Goal: Task Accomplishment & Management: Complete application form

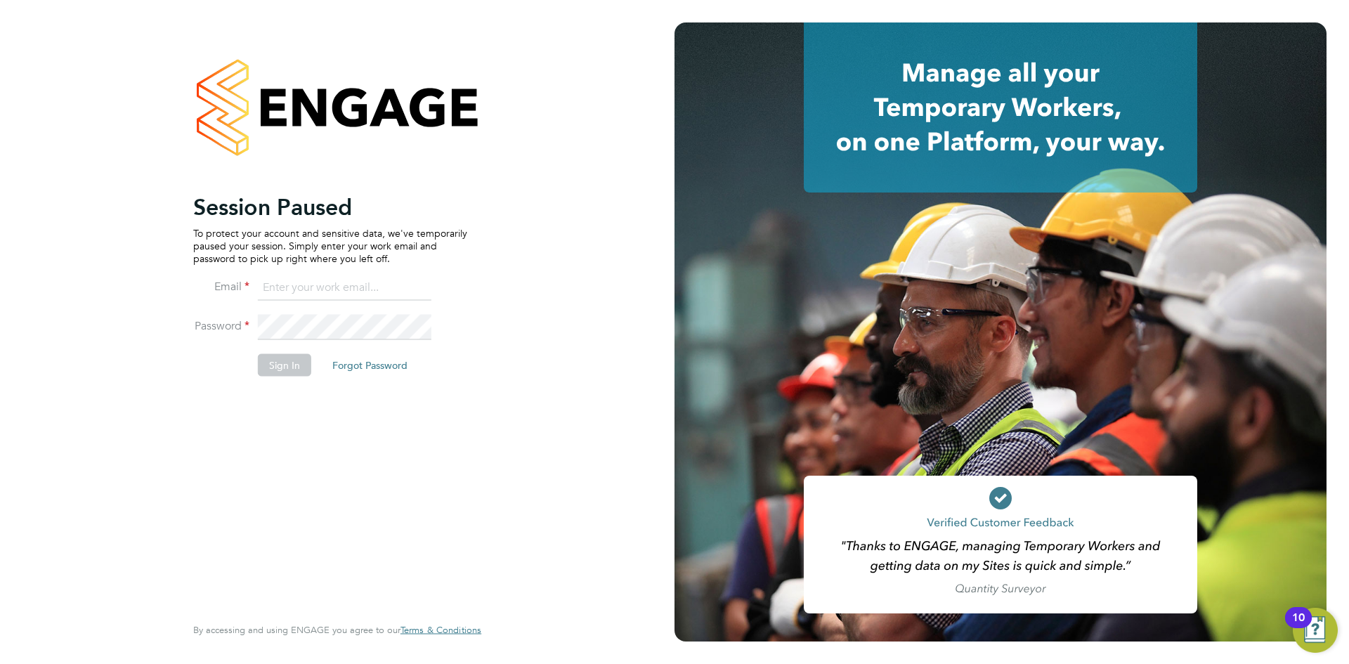
click at [307, 289] on input at bounding box center [345, 288] width 174 height 25
type input "[PERSON_NAME][EMAIL_ADDRESS][PERSON_NAME][DOMAIN_NAME]"
click at [266, 367] on button "Sign In" at bounding box center [284, 365] width 53 height 22
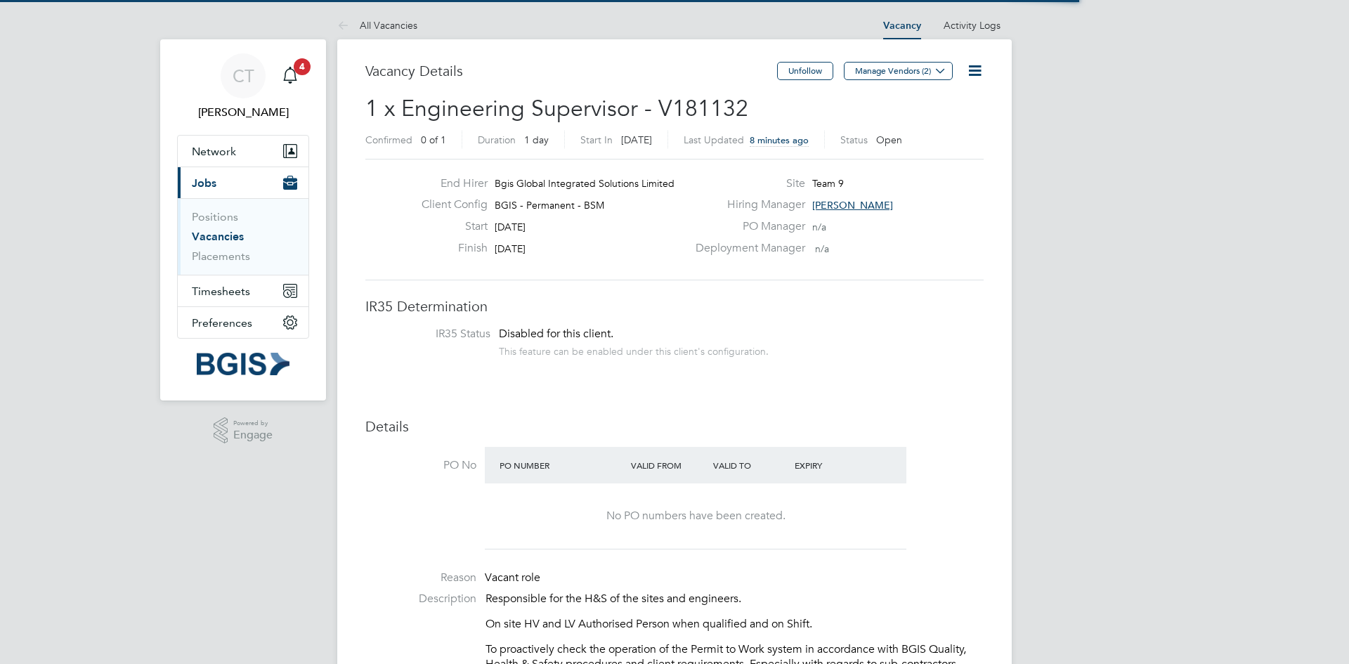
scroll to position [41, 98]
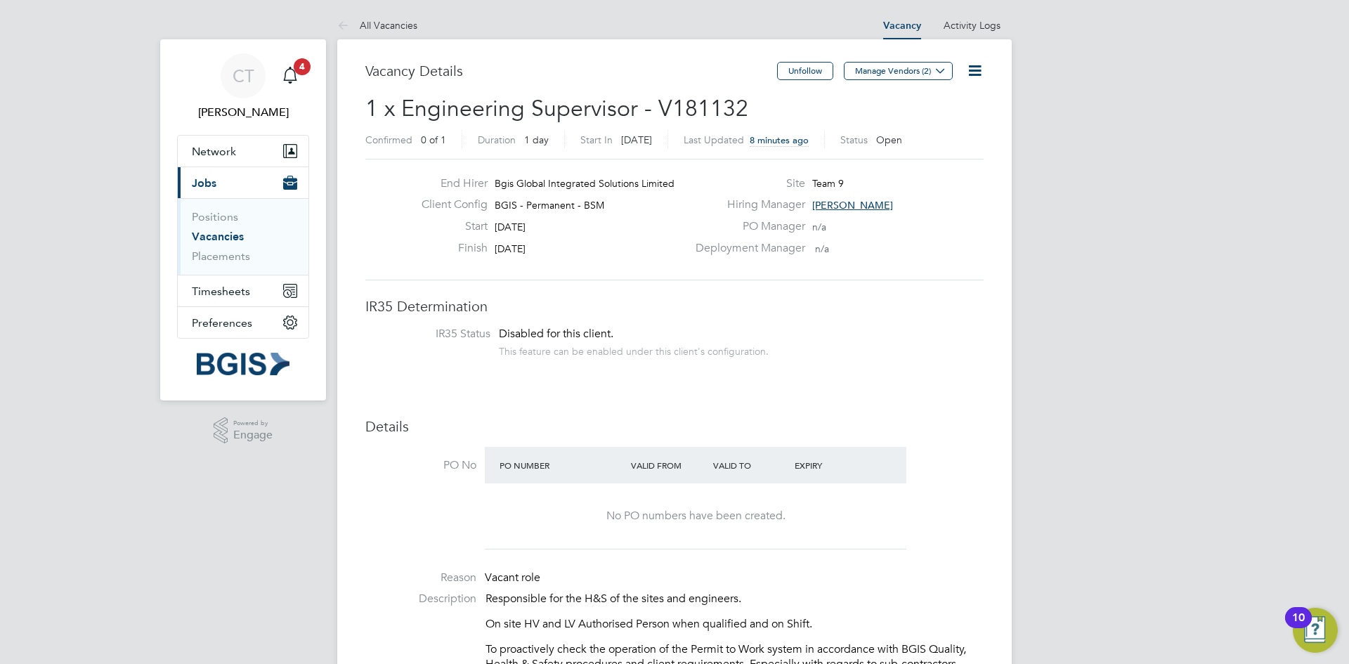
click at [230, 242] on link "Vacancies" at bounding box center [218, 236] width 52 height 13
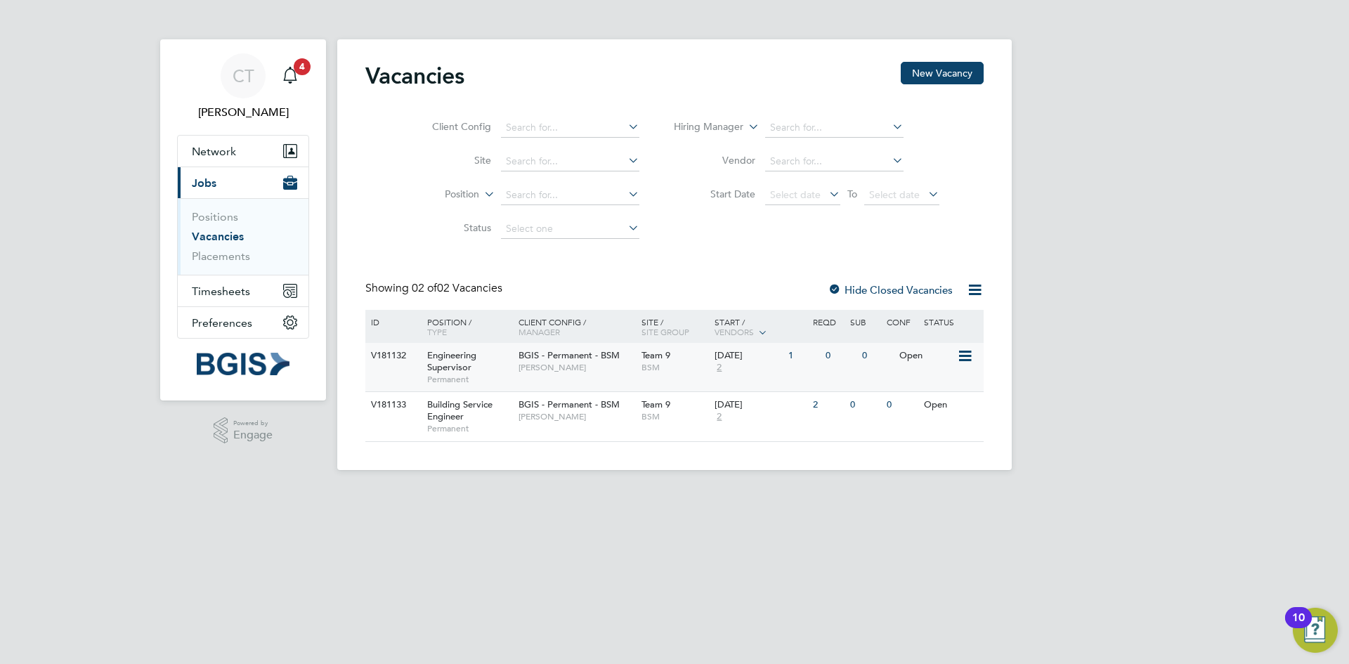
click at [396, 354] on div "V181132" at bounding box center [392, 356] width 49 height 26
click at [221, 260] on link "Placements" at bounding box center [221, 255] width 58 height 13
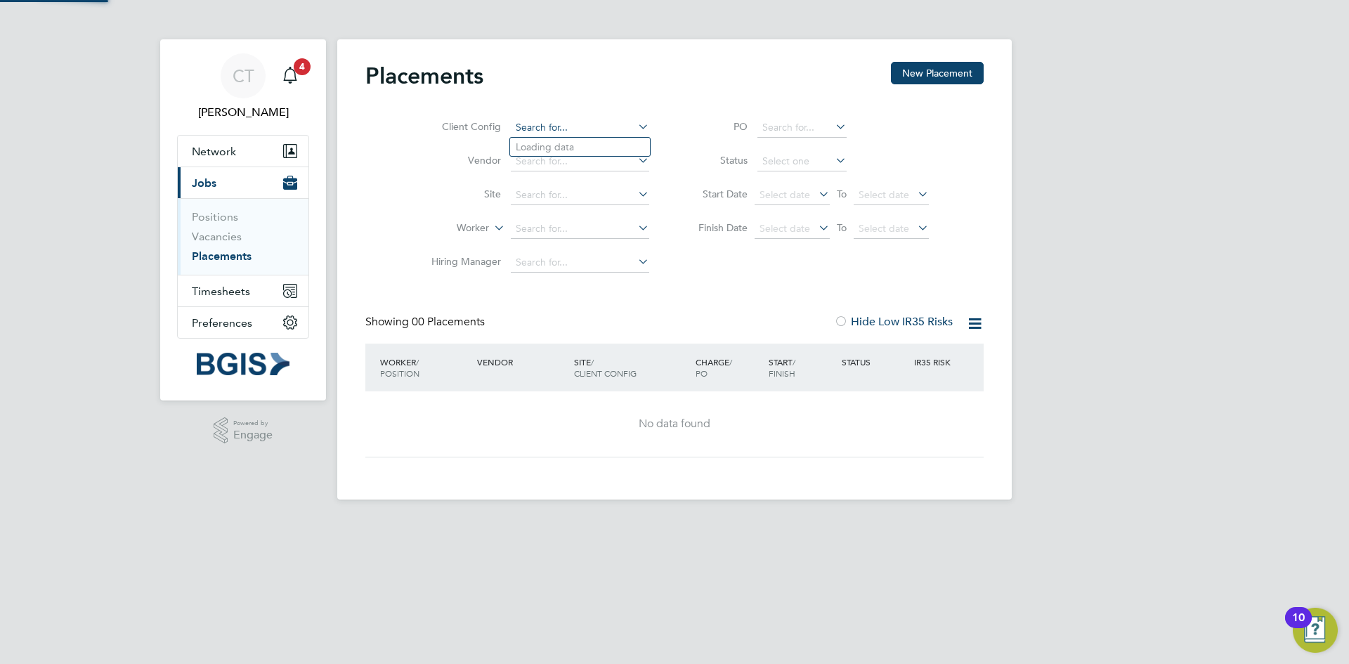
click at [578, 130] on input at bounding box center [580, 128] width 138 height 20
click at [602, 162] on li "BGIS - Permanent - BSM" at bounding box center [580, 166] width 140 height 19
type input "BGIS - Permanent - BSM"
click at [617, 156] on input at bounding box center [580, 162] width 138 height 20
click at [593, 179] on li "Th rivesw Limited" at bounding box center [580, 180] width 140 height 19
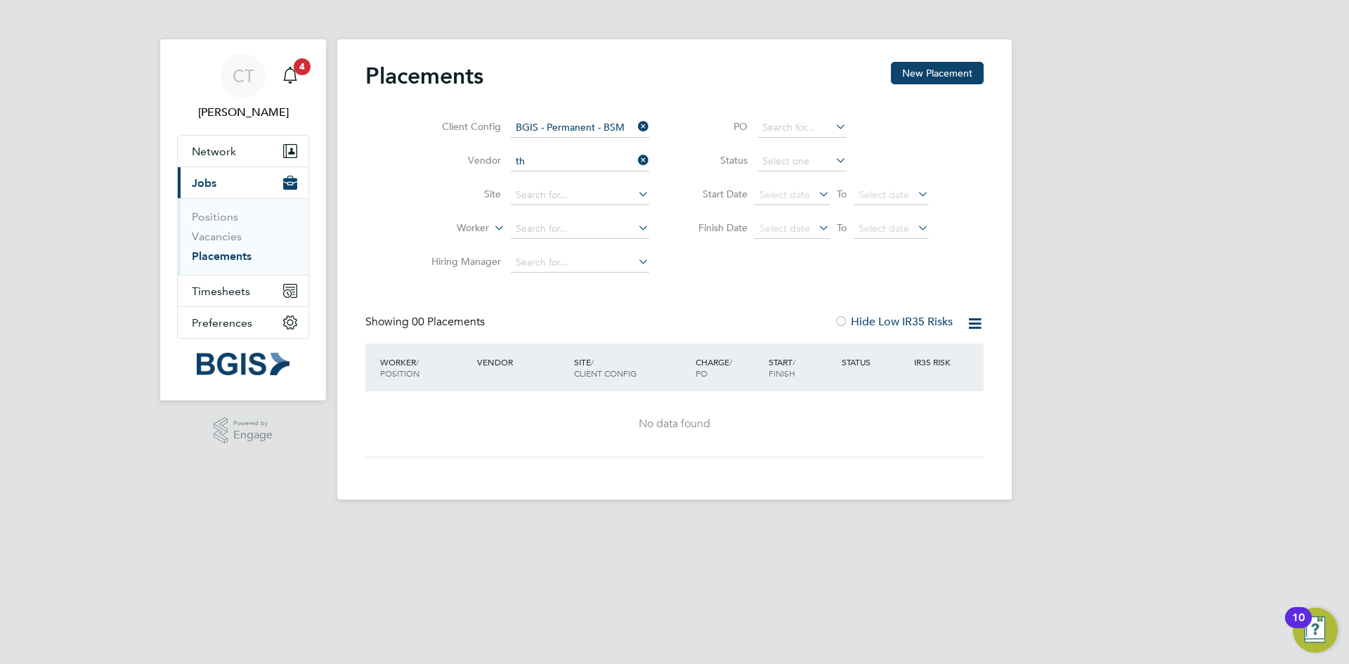
type input "Thrivesw Limited"
click at [635, 195] on icon at bounding box center [635, 194] width 0 height 20
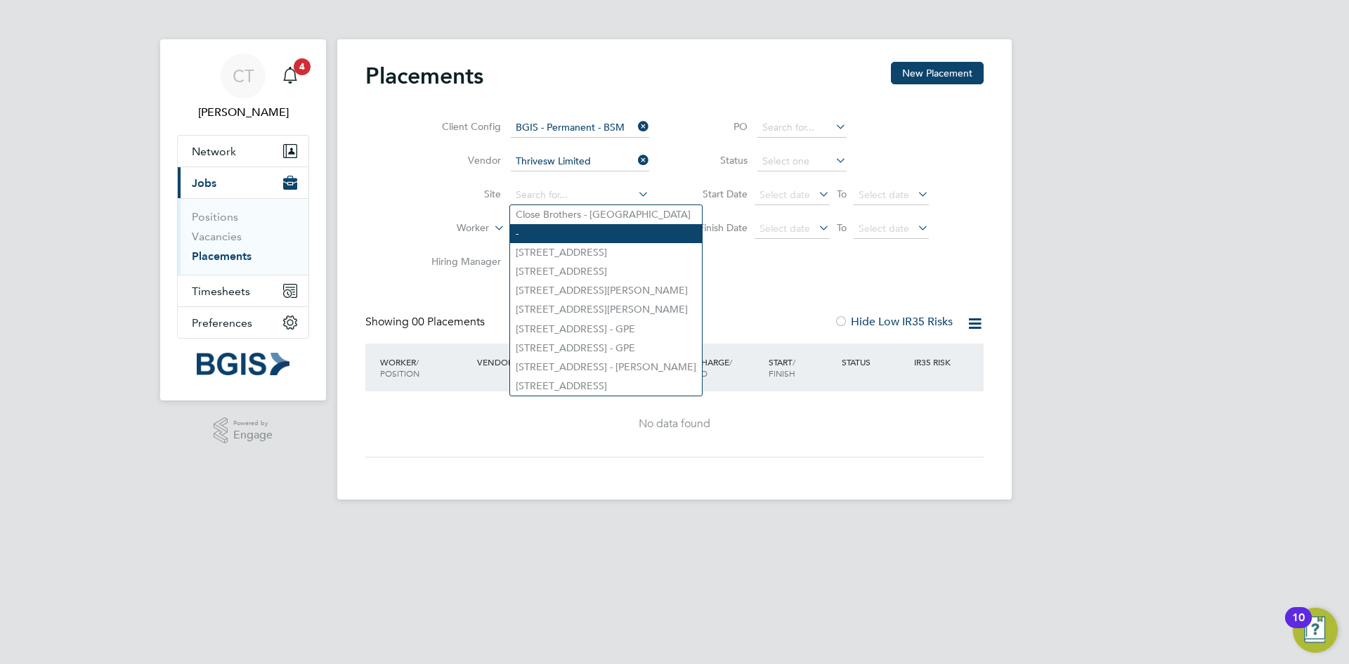
click at [603, 233] on li "-" at bounding box center [606, 233] width 192 height 19
type input "-"
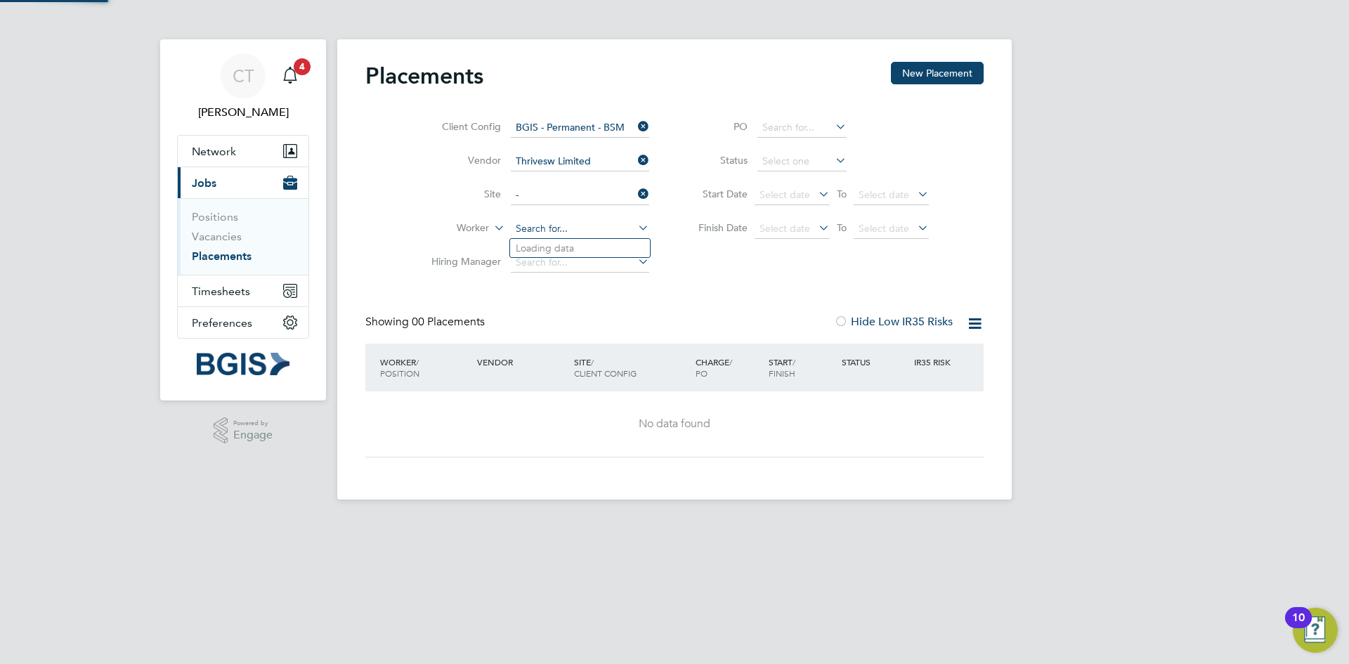
click at [622, 228] on input at bounding box center [580, 229] width 138 height 20
type input "paul ada"
click at [706, 302] on div "Placements New Placement Client Config BGIS - Permanent - BSM Vendor Thrivesw L…" at bounding box center [674, 260] width 618 height 396
click at [635, 262] on icon at bounding box center [635, 262] width 0 height 20
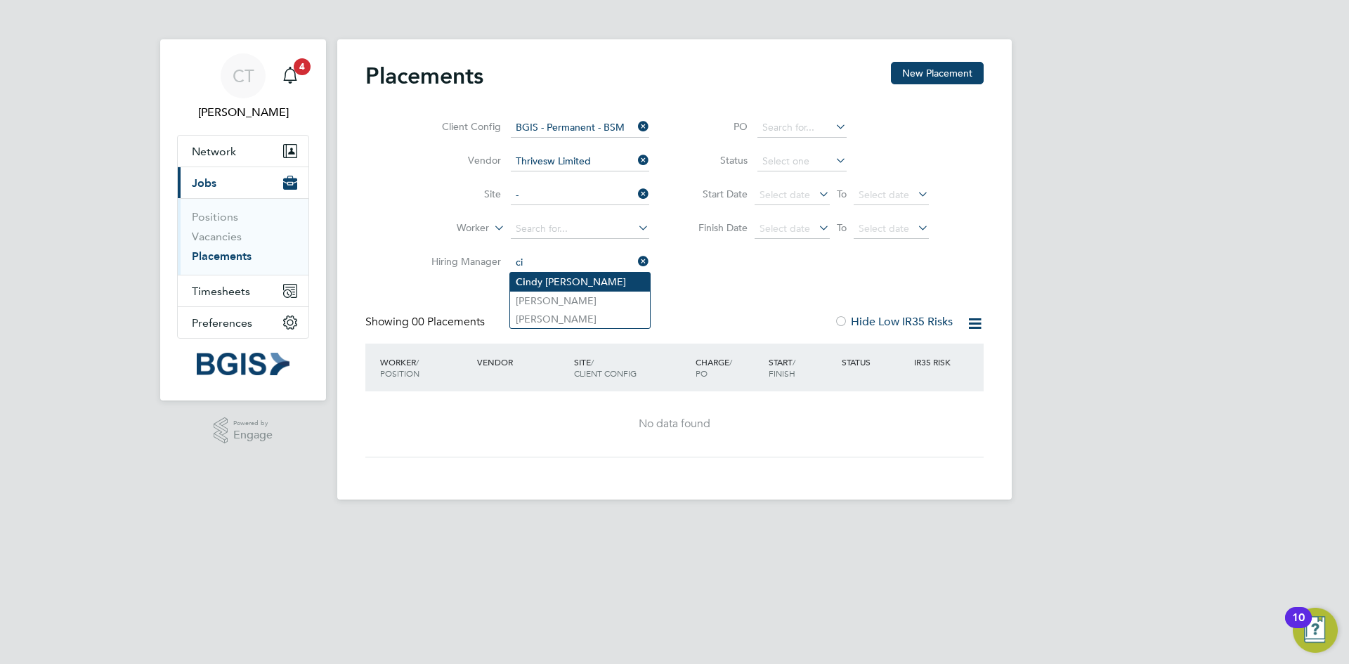
click at [632, 278] on li "Ci ndy Thomas" at bounding box center [580, 282] width 140 height 19
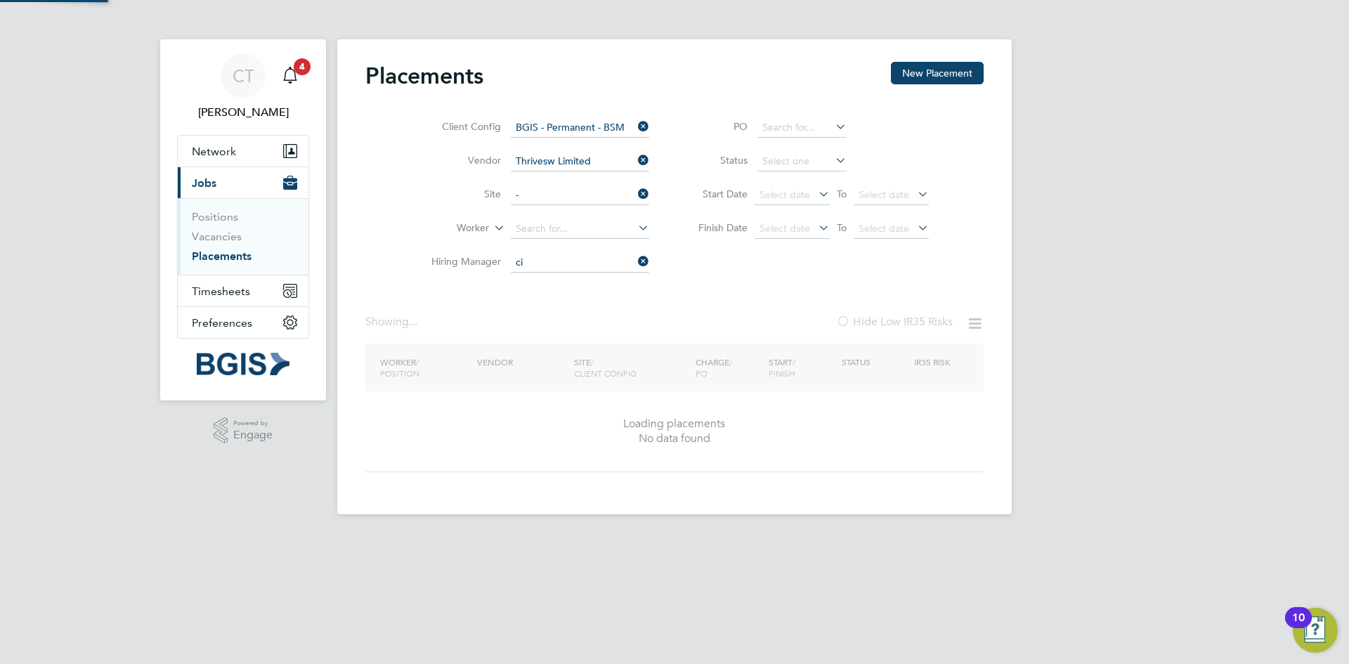
type input "Cindy Thomas"
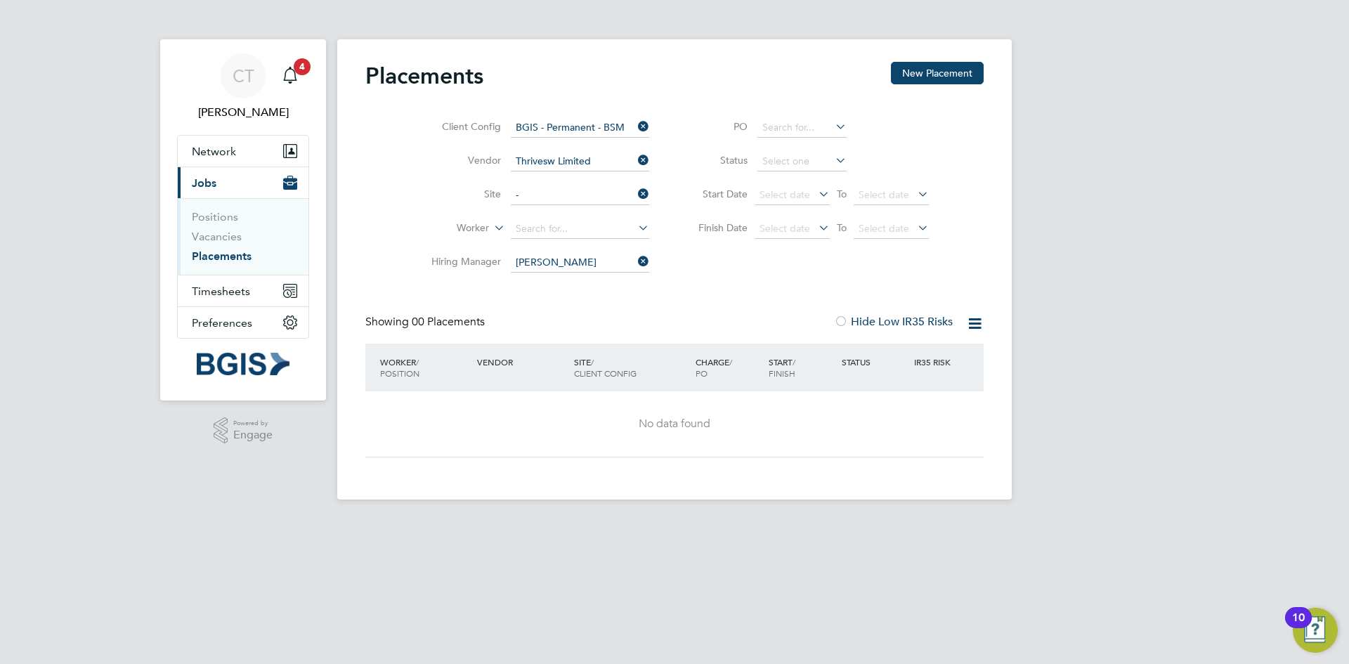
click at [833, 129] on icon at bounding box center [833, 127] width 0 height 20
click at [872, 161] on li "Status" at bounding box center [807, 162] width 280 height 34
click at [833, 162] on icon at bounding box center [833, 160] width 0 height 20
click at [833, 156] on icon at bounding box center [833, 160] width 0 height 20
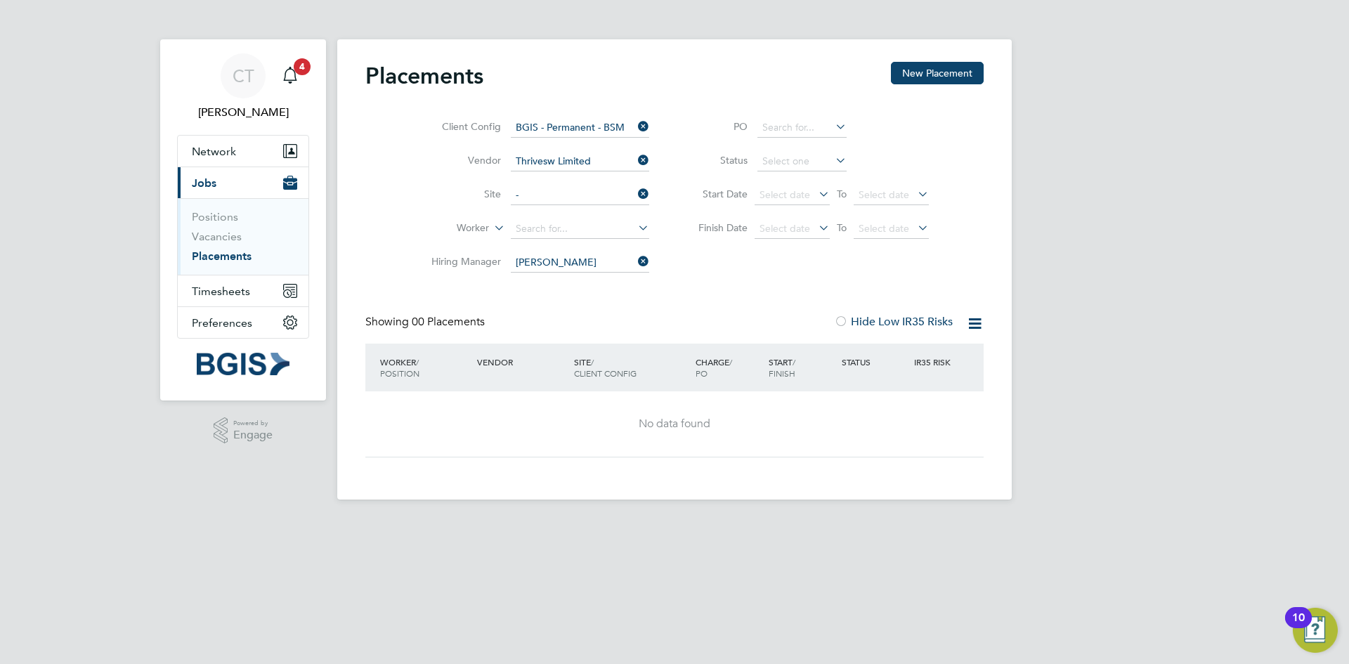
click at [833, 159] on icon at bounding box center [833, 160] width 0 height 20
click at [635, 231] on icon at bounding box center [635, 228] width 0 height 20
click at [706, 291] on div "Placements New Placement Client Config BGIS - Permanent - BSM Vendor Thrivesw L…" at bounding box center [674, 260] width 618 height 396
click at [936, 72] on button "New Placement" at bounding box center [937, 73] width 93 height 22
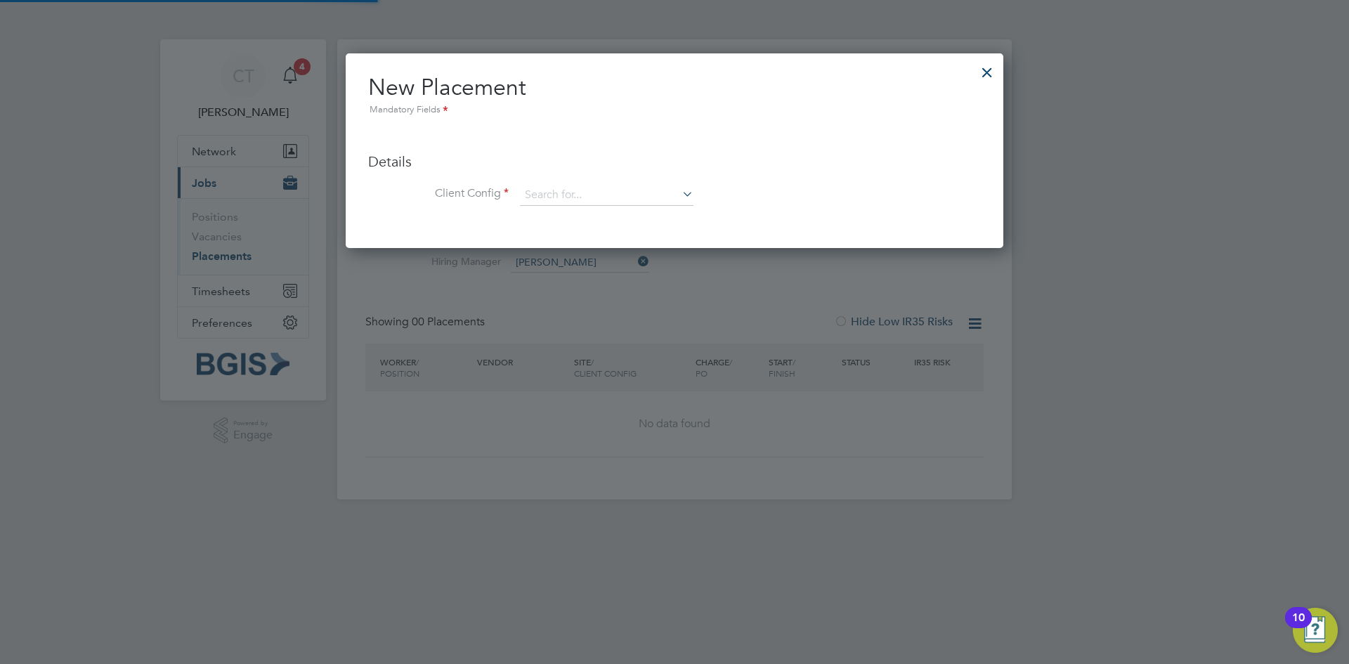
scroll to position [195, 659]
click at [680, 197] on icon at bounding box center [680, 194] width 0 height 20
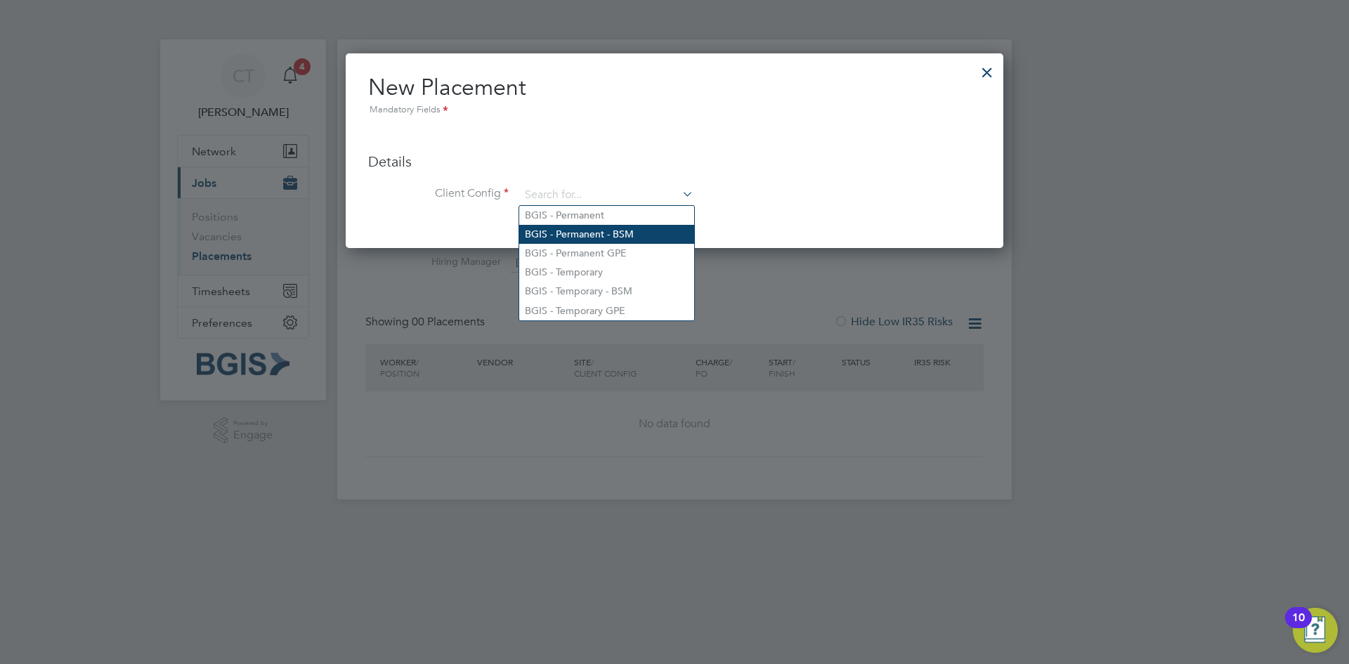
click at [664, 233] on li "BGIS - Permanent - BSM" at bounding box center [606, 234] width 175 height 19
type input "BGIS - Permanent - BSM"
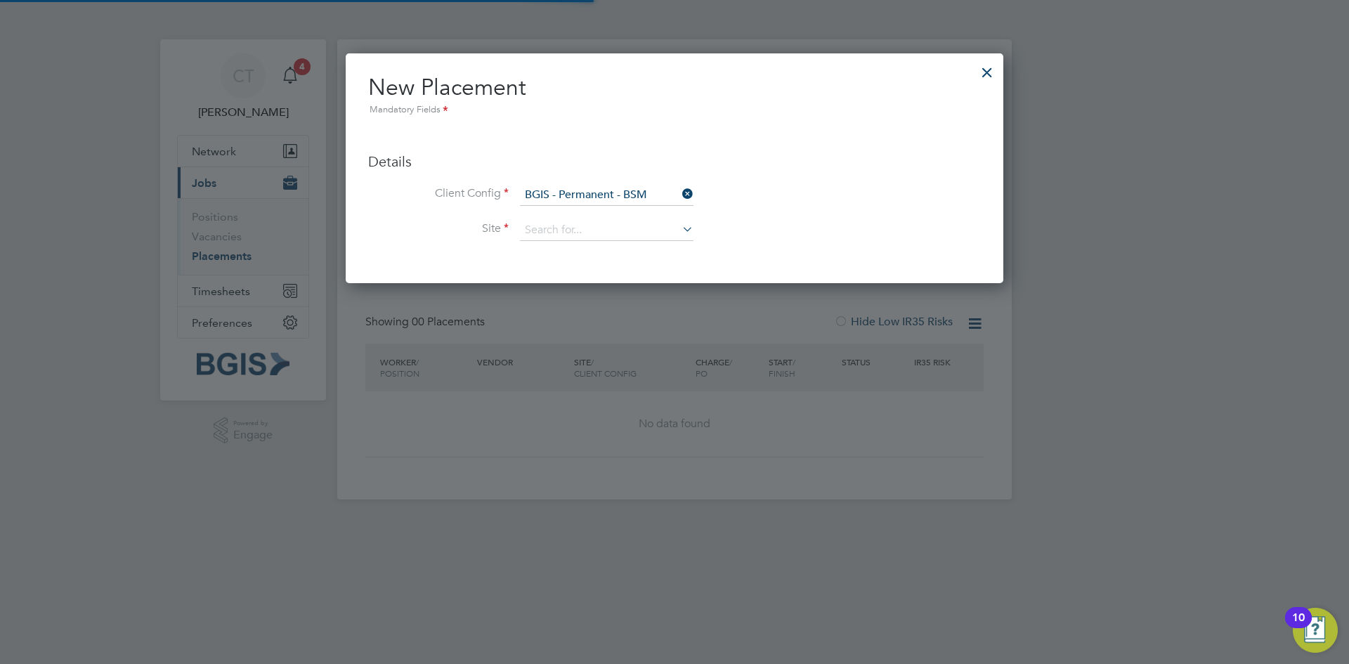
scroll to position [230, 659]
click at [680, 229] on icon at bounding box center [680, 229] width 0 height 20
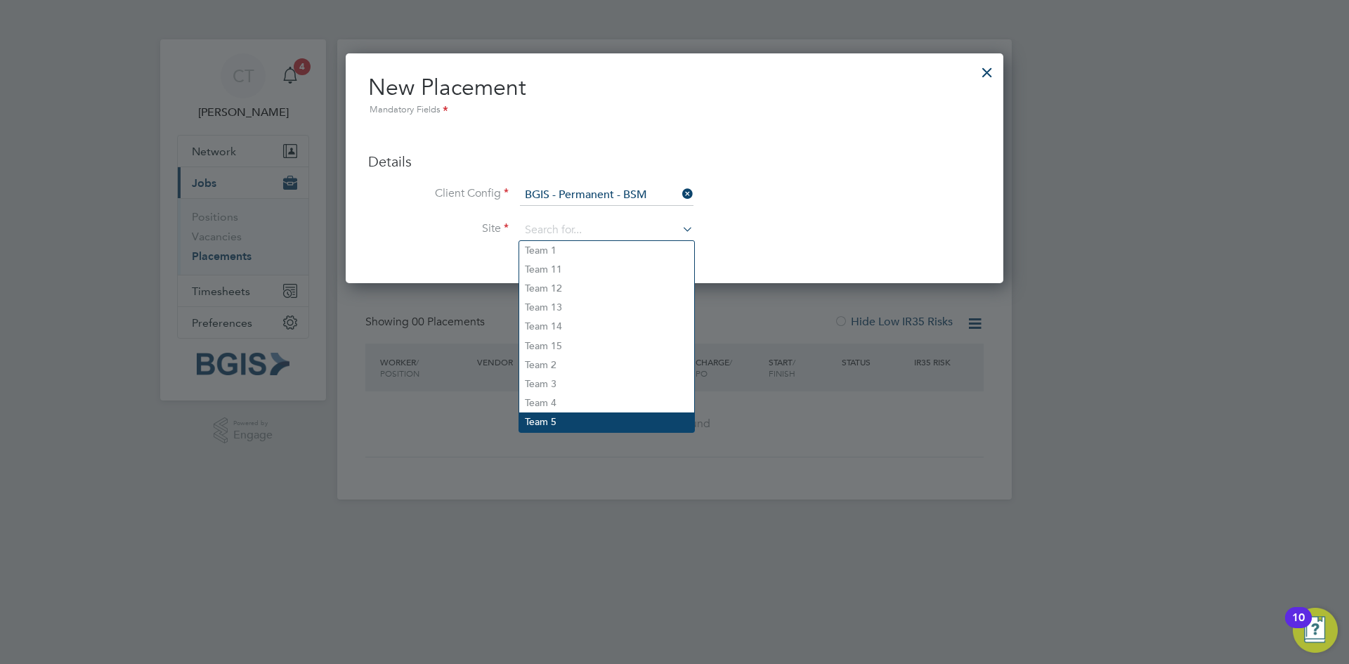
click at [618, 413] on li "Team 5" at bounding box center [606, 422] width 175 height 19
type input "Team 5"
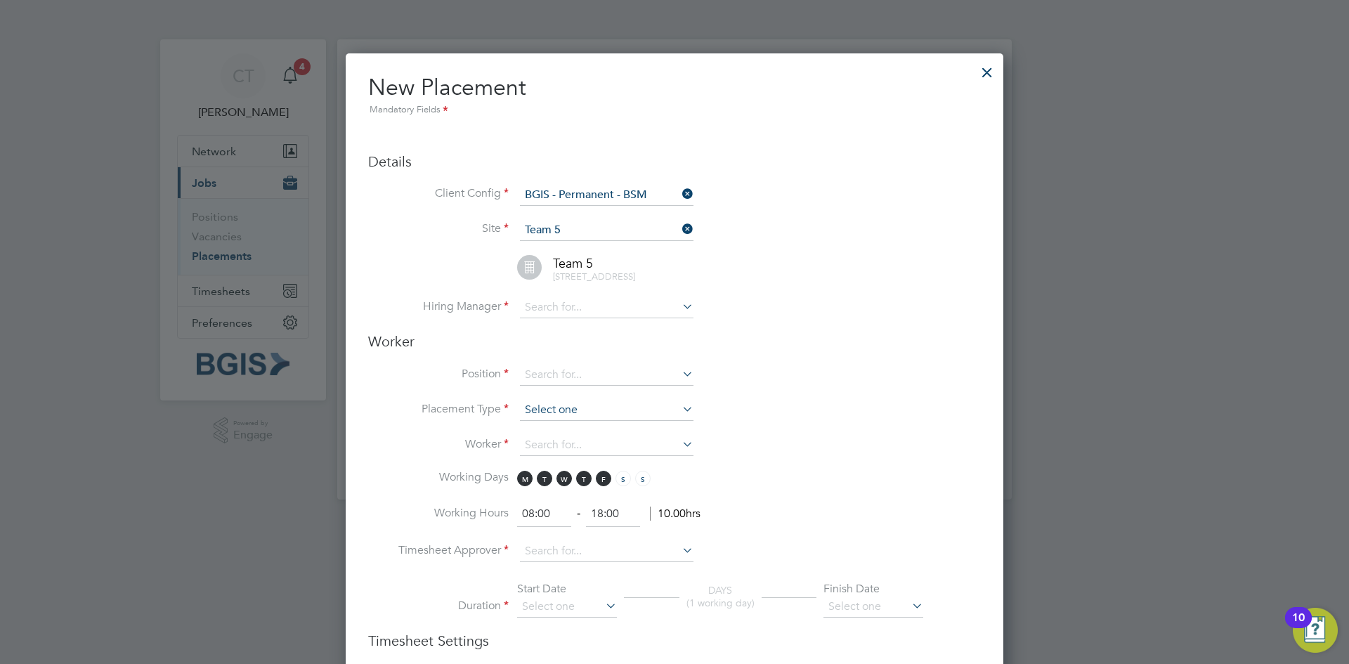
scroll to position [1482, 659]
click at [635, 271] on span "2 Maisies Way South Normanton, Alfreton" at bounding box center [594, 277] width 82 height 12
click at [680, 228] on icon at bounding box center [680, 229] width 0 height 20
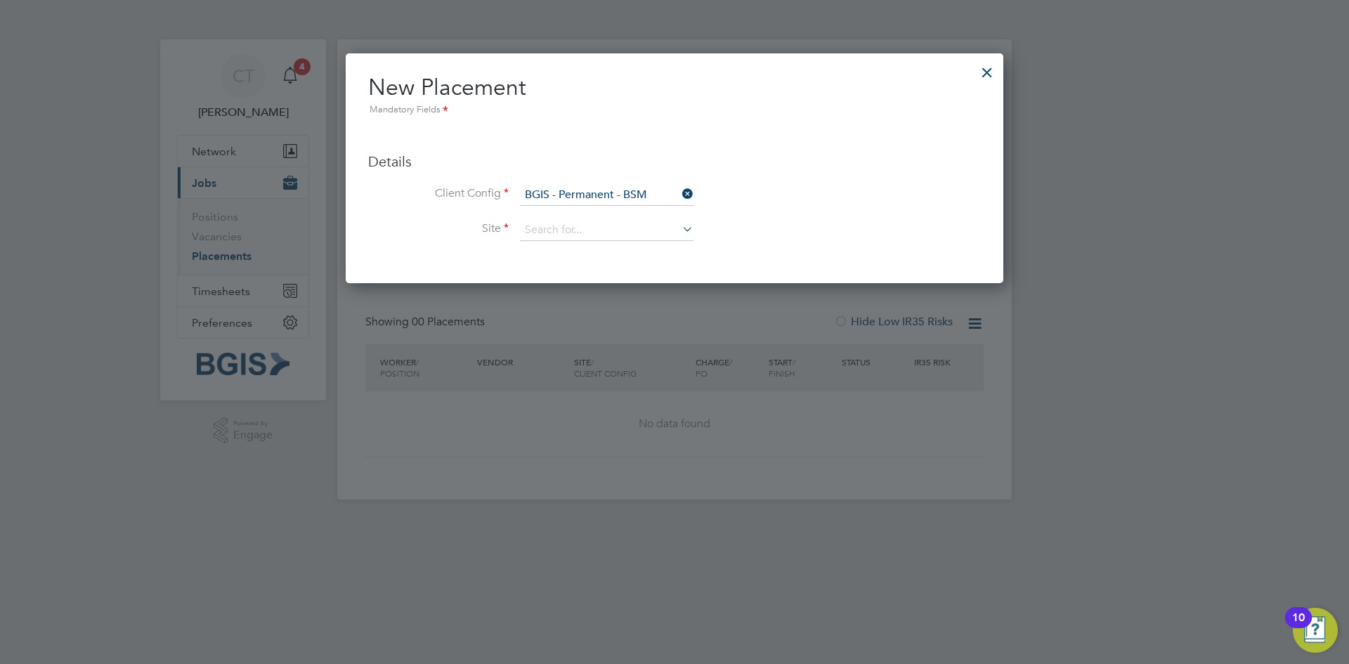
click at [680, 226] on icon at bounding box center [680, 229] width 0 height 20
click at [822, 190] on li "Client Config BGIS - Permanent - BSM" at bounding box center [674, 202] width 613 height 35
click at [986, 72] on div at bounding box center [987, 68] width 25 height 25
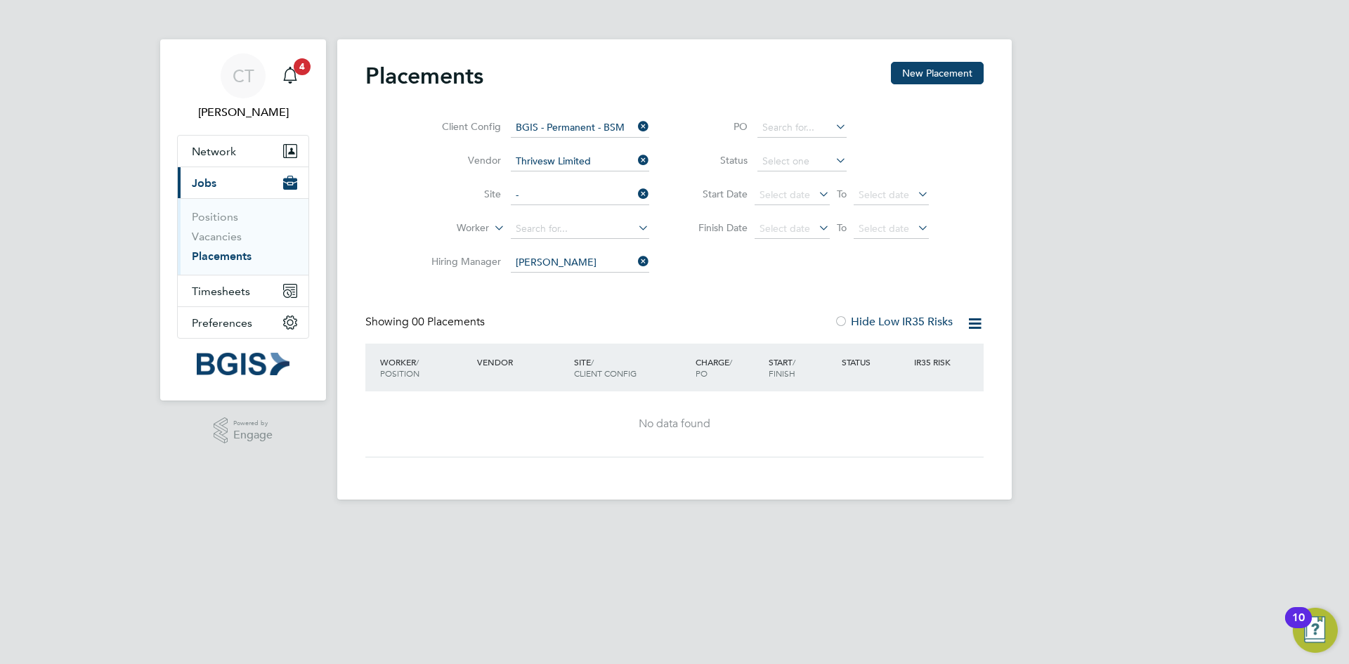
click at [635, 195] on icon at bounding box center [635, 194] width 0 height 20
click at [635, 225] on icon at bounding box center [635, 228] width 0 height 20
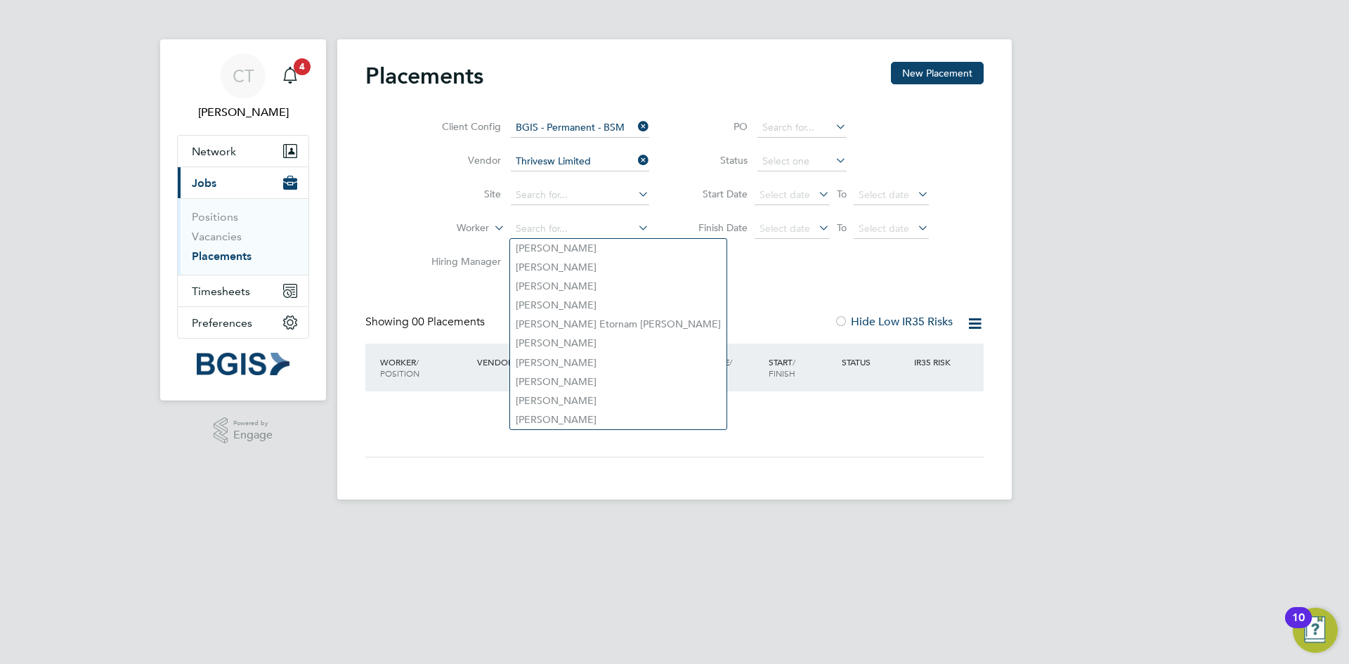
click at [635, 197] on icon at bounding box center [635, 194] width 0 height 20
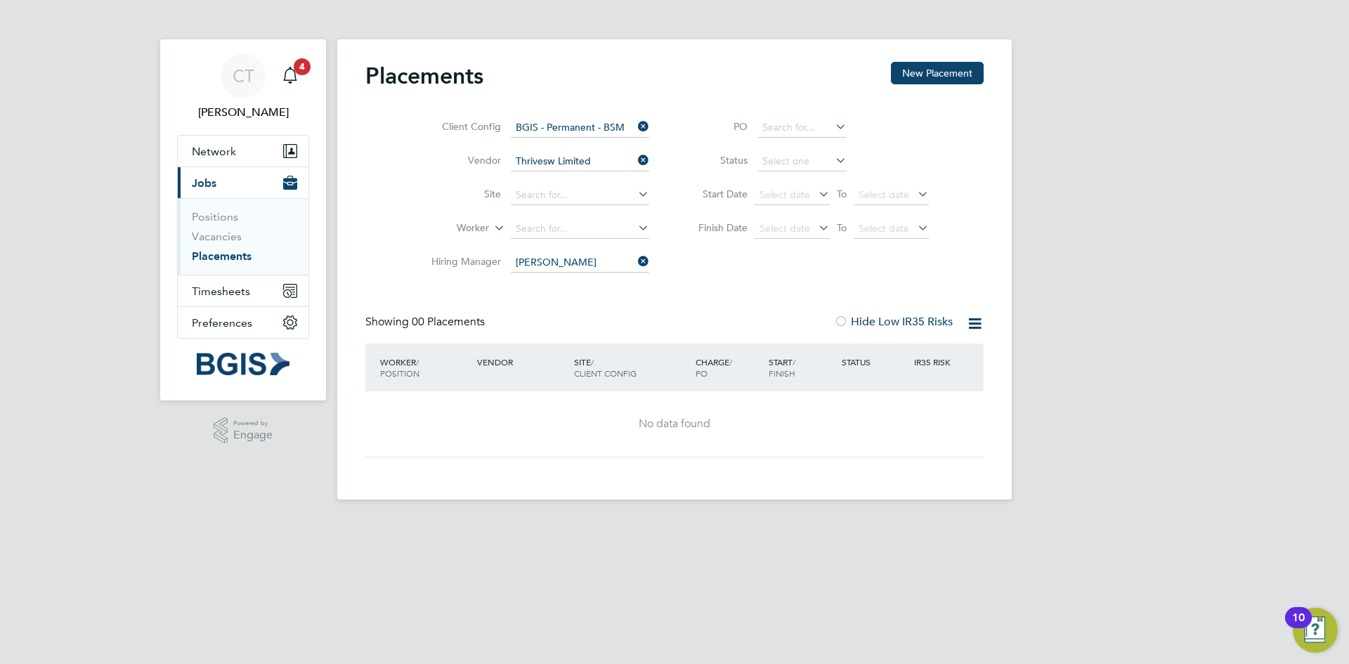
click at [692, 260] on div "Client Config BGIS - Permanent - BSM Vendor Thrivesw Limited Site Worker Hiring…" at bounding box center [674, 192] width 618 height 176
click at [635, 127] on icon at bounding box center [635, 127] width 0 height 20
click at [635, 163] on icon at bounding box center [635, 160] width 0 height 20
click at [635, 266] on icon at bounding box center [635, 262] width 0 height 20
click at [949, 74] on button "New Placement" at bounding box center [937, 73] width 93 height 22
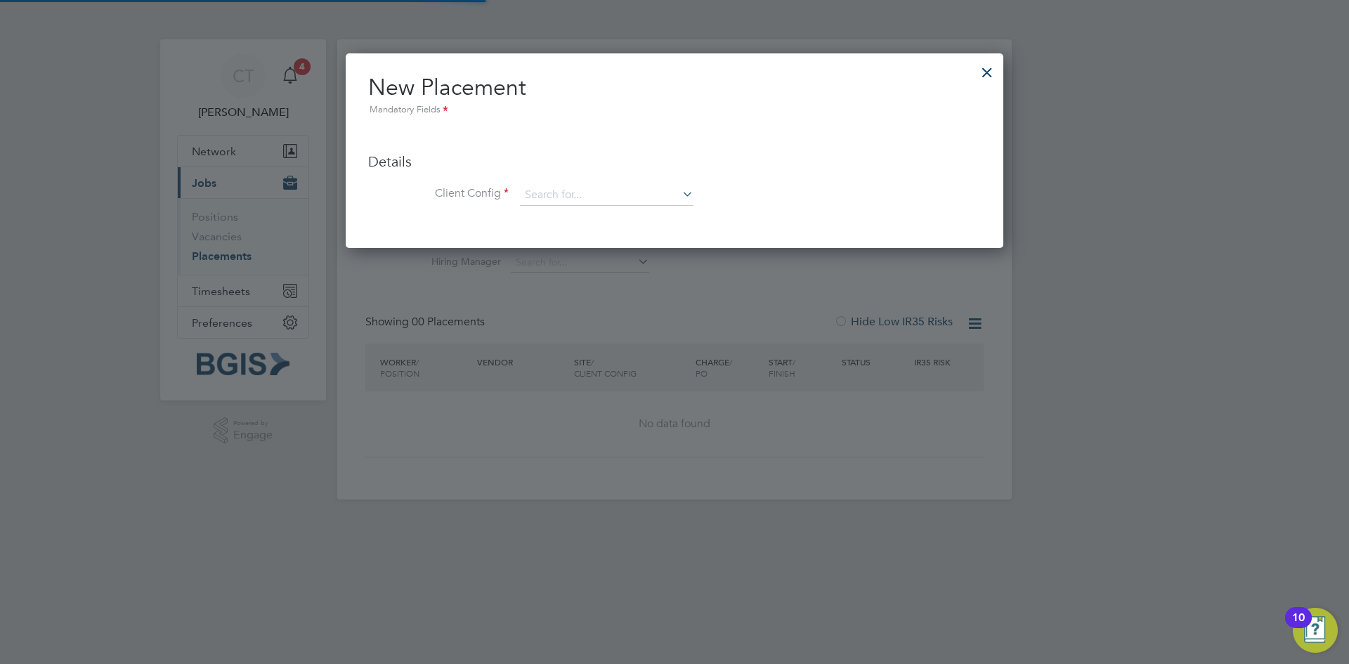
scroll to position [195, 659]
click at [680, 188] on icon at bounding box center [680, 194] width 0 height 20
click at [641, 235] on li "BGIS - Permanent - BSM" at bounding box center [606, 234] width 175 height 19
type input "BGIS - Permanent - BSM"
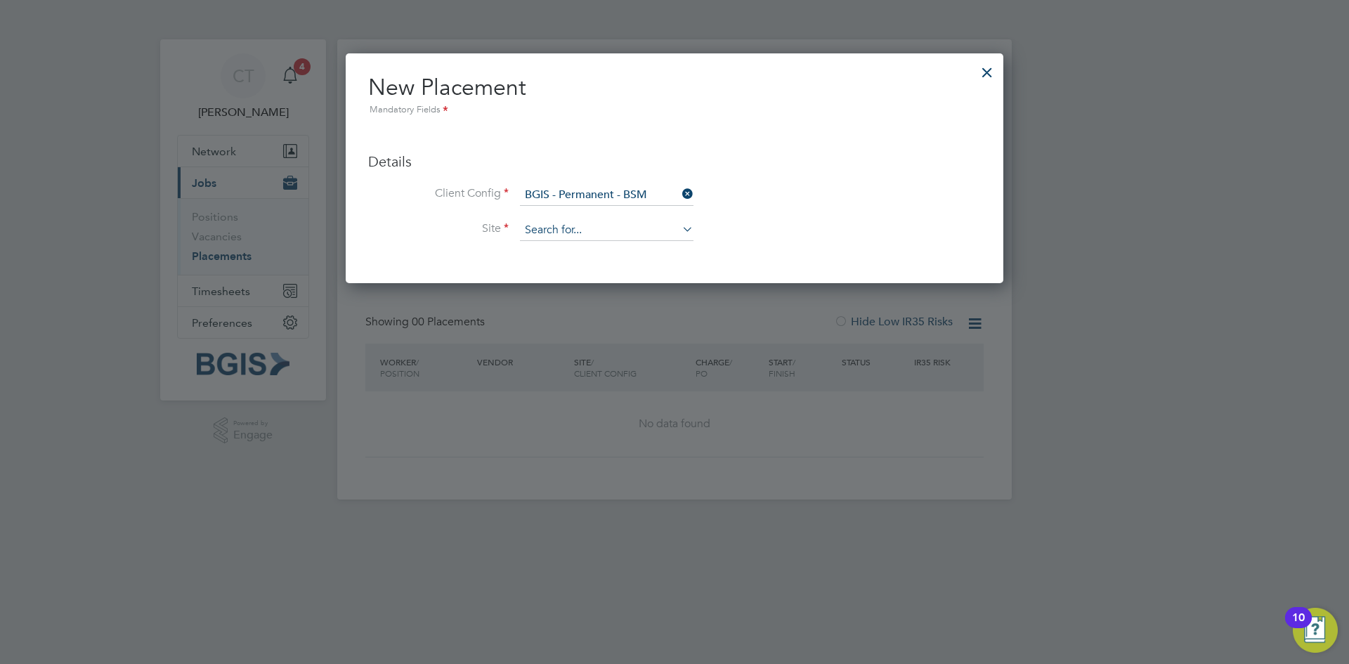
click at [692, 238] on input at bounding box center [607, 230] width 174 height 21
click at [862, 205] on li "Client Config BGIS - Permanent - BSM" at bounding box center [674, 202] width 613 height 35
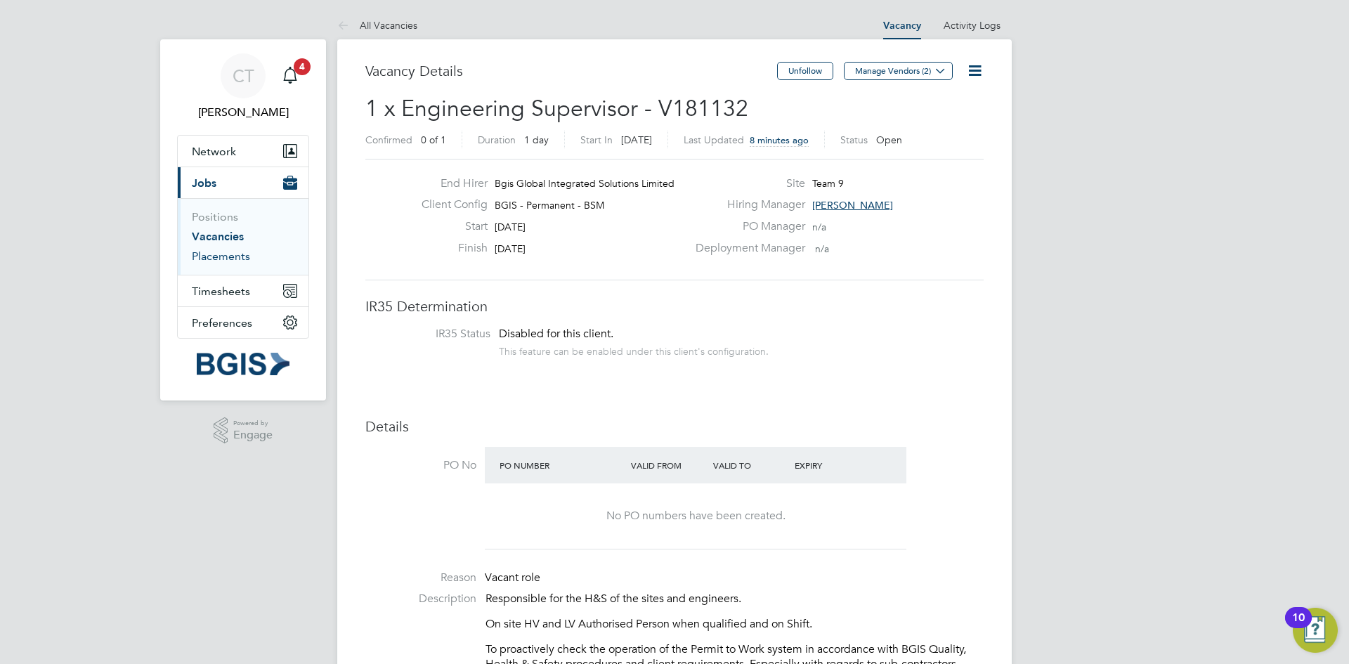
click at [226, 253] on link "Placements" at bounding box center [221, 255] width 58 height 13
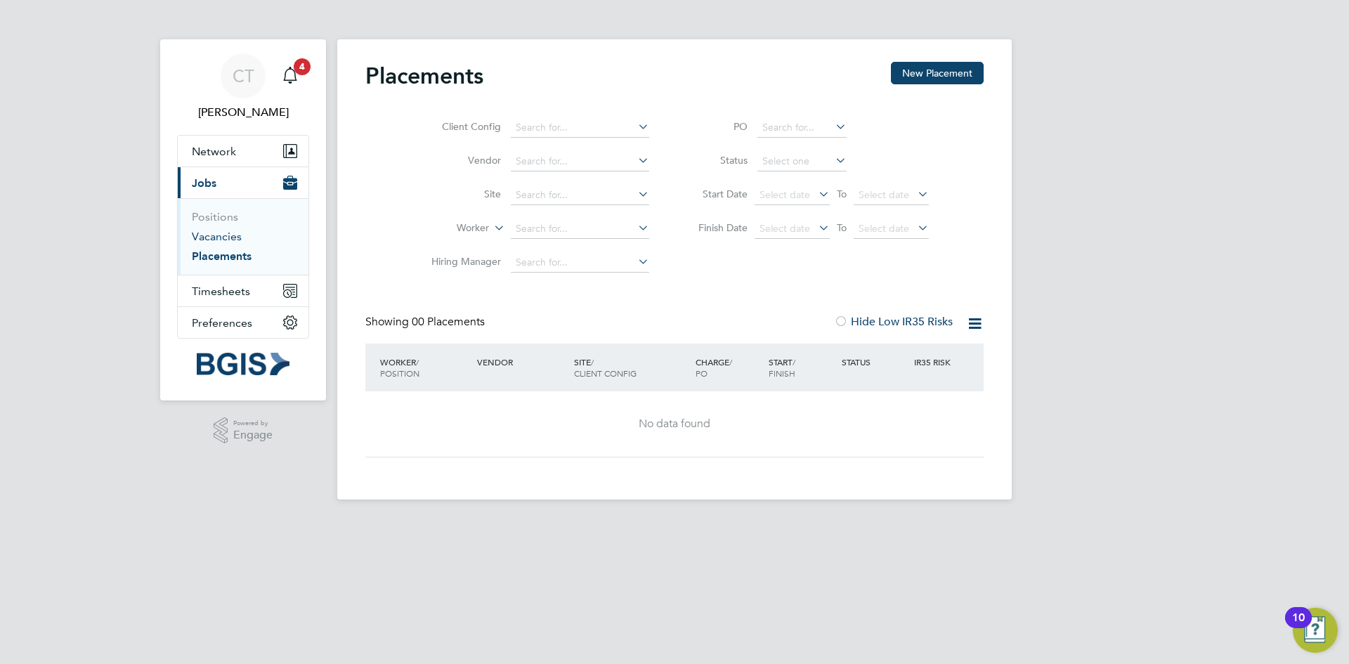
click at [220, 233] on link "Vacancies" at bounding box center [217, 236] width 50 height 13
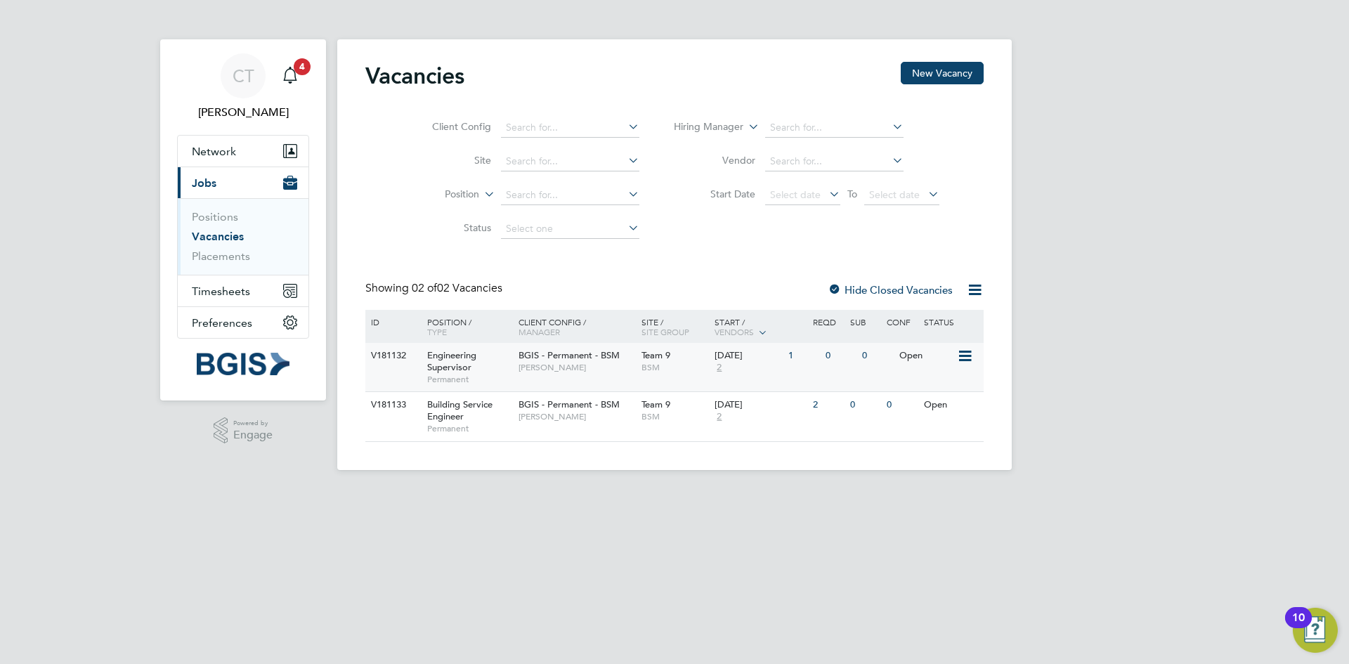
click at [404, 377] on div "V181132 Engineering Supervisor Permanent BGIS - Permanent - BSM Cindy Thomas Te…" at bounding box center [674, 367] width 618 height 48
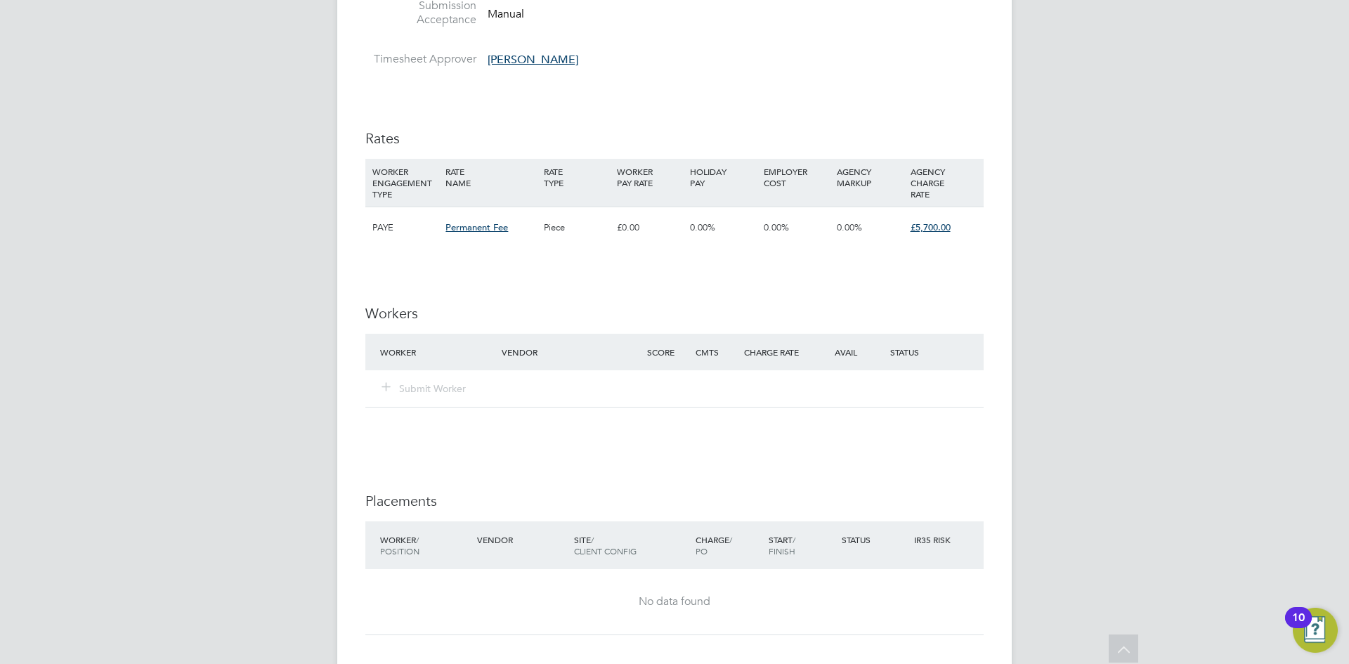
scroll to position [1340, 0]
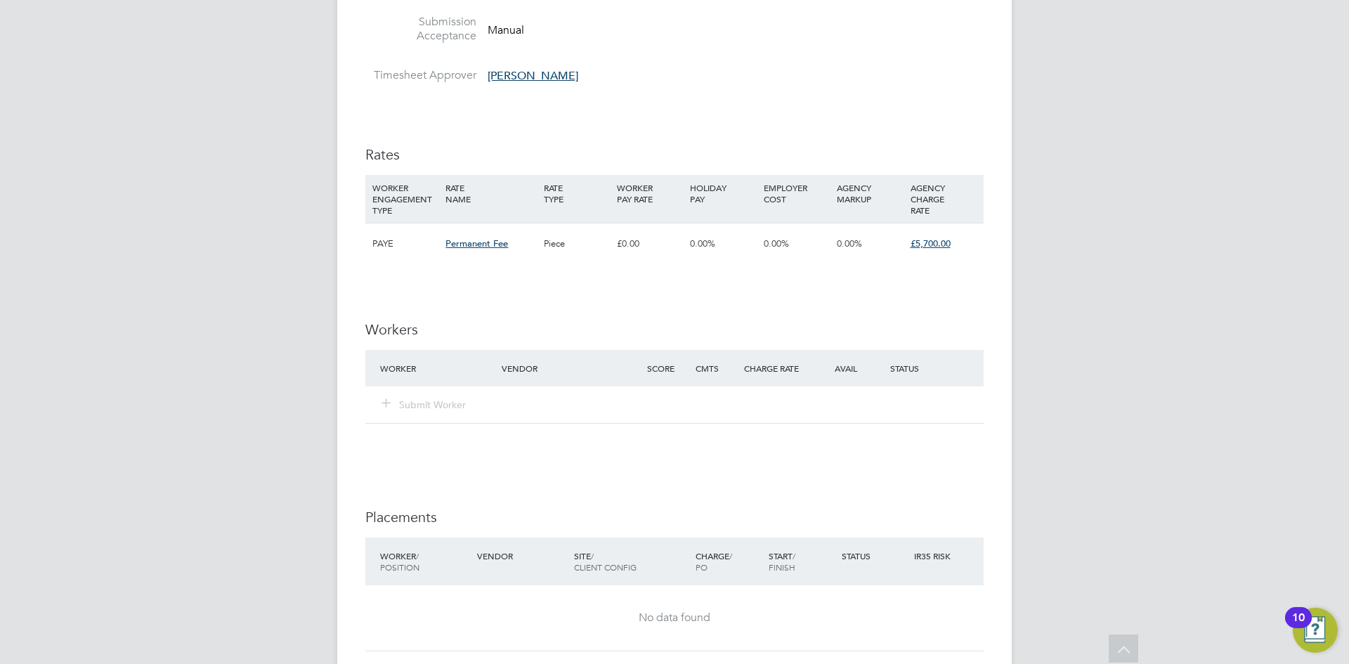
click at [413, 413] on div "Submit Worker" at bounding box center [449, 404] width 145 height 25
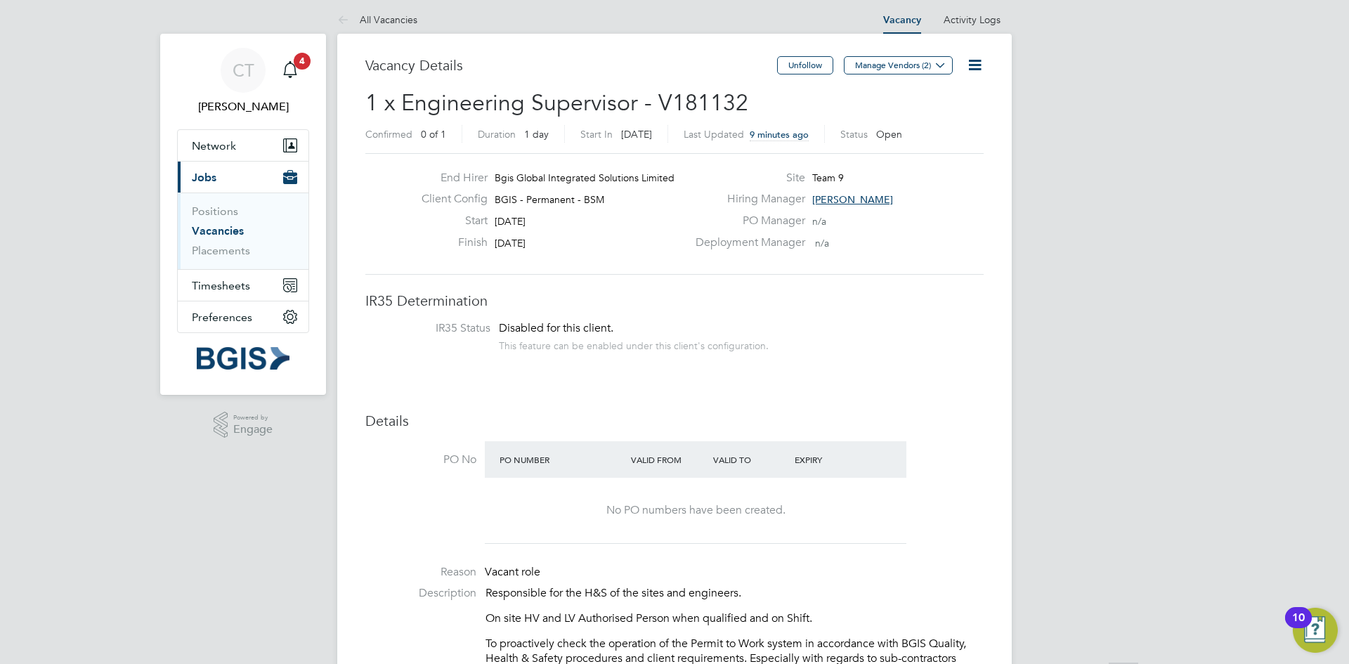
scroll to position [0, 0]
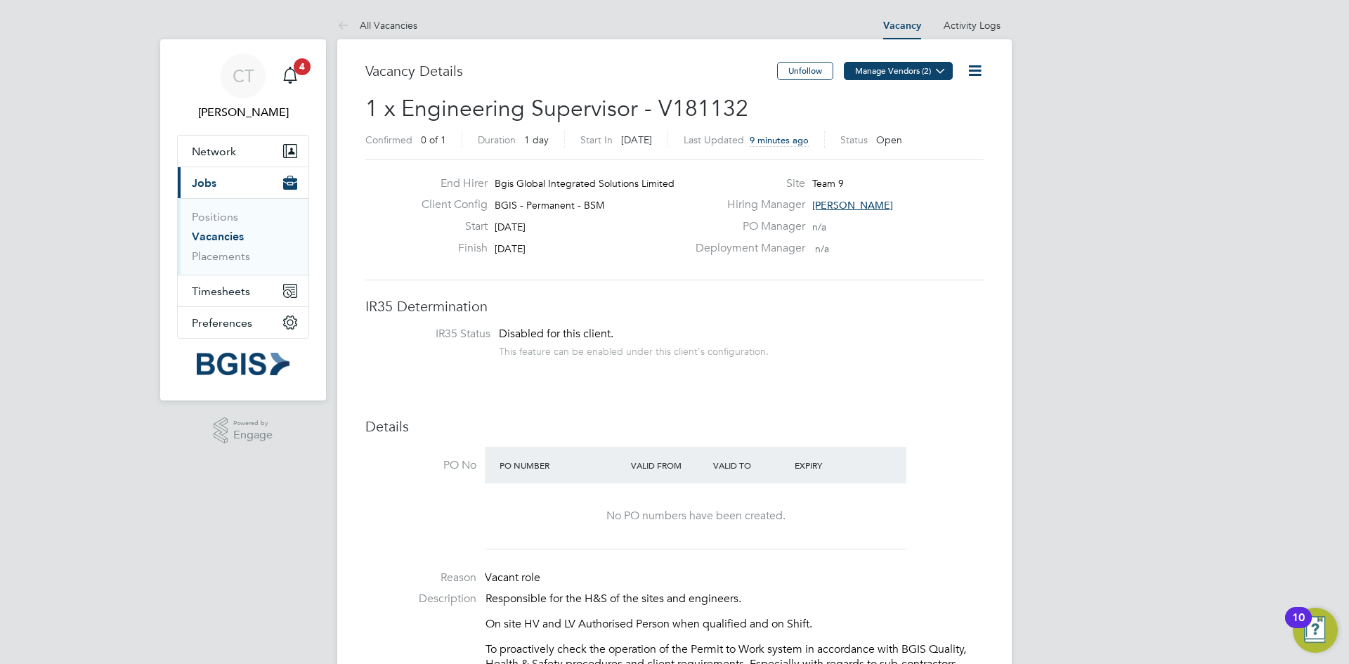
click at [941, 70] on icon at bounding box center [940, 70] width 11 height 11
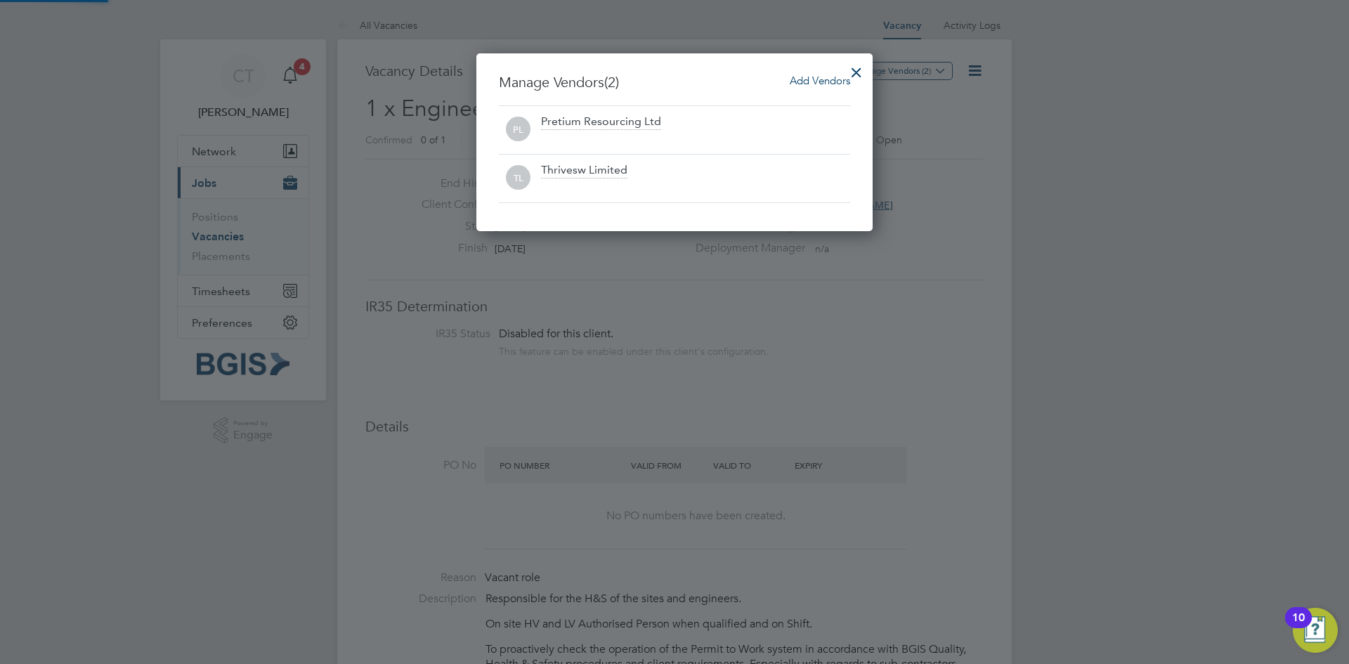
scroll to position [179, 397]
click at [882, 249] on div at bounding box center [674, 332] width 1349 height 664
click at [851, 66] on div at bounding box center [856, 68] width 25 height 25
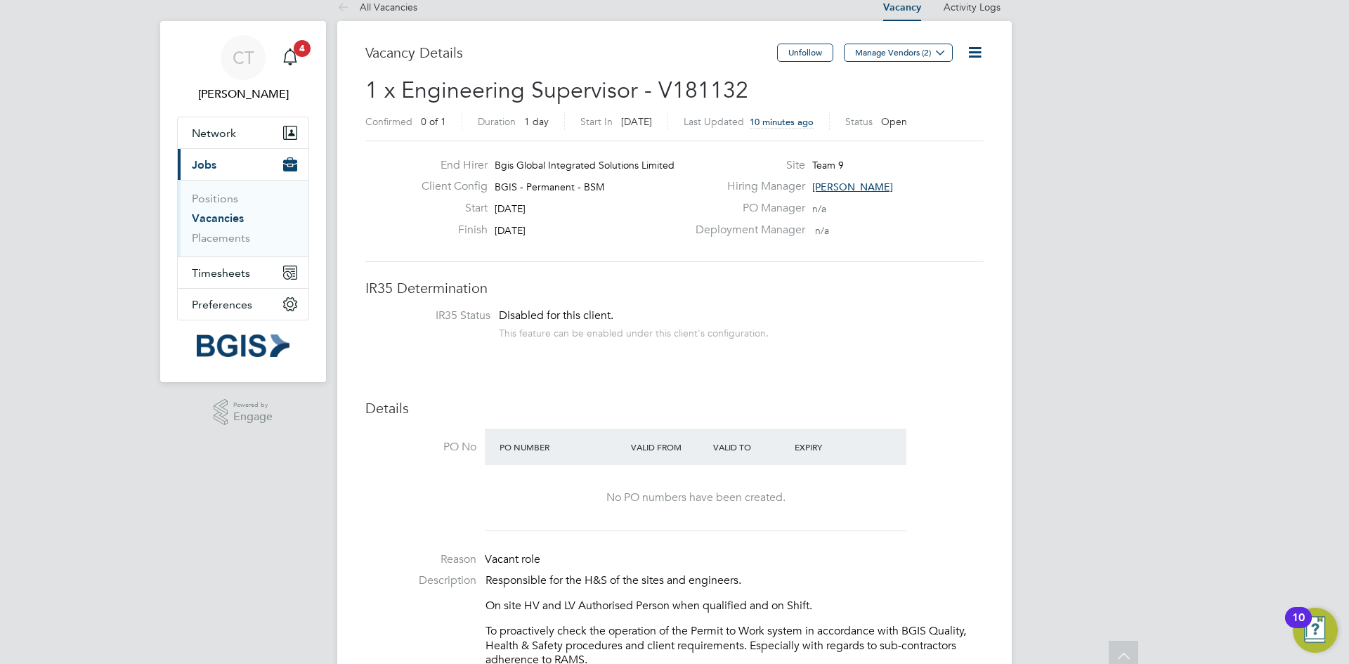
scroll to position [0, 0]
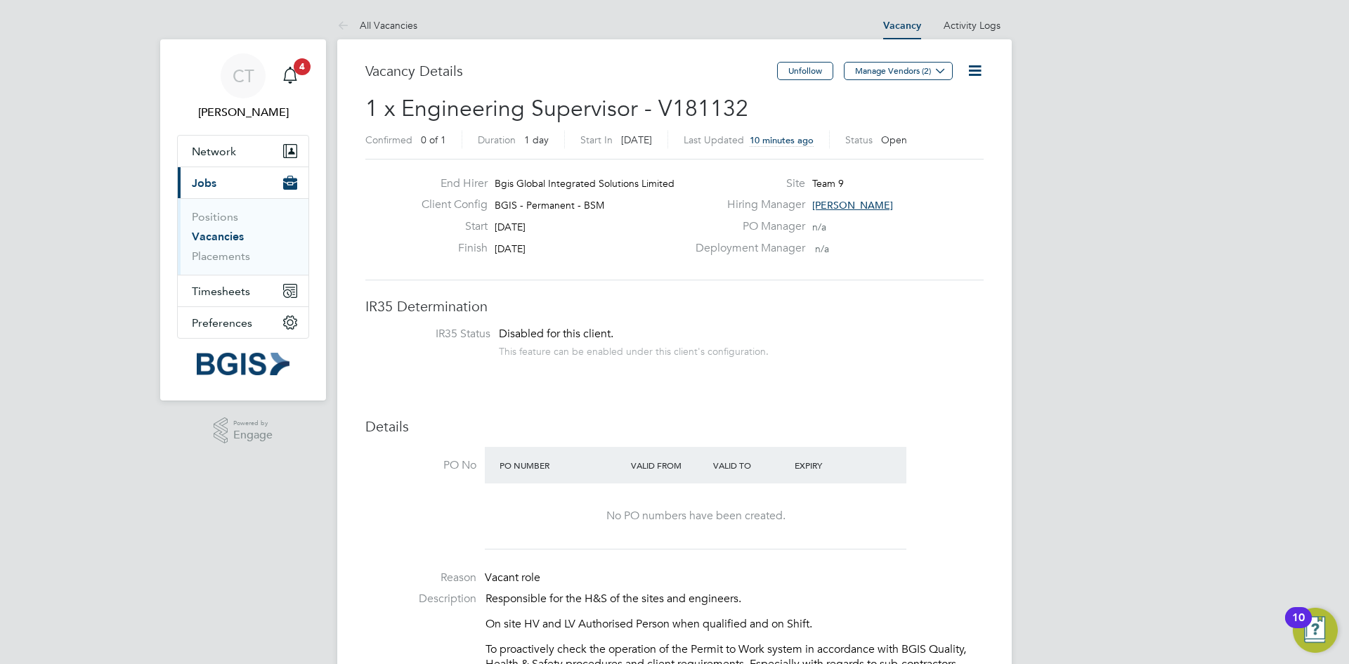
click at [974, 70] on icon at bounding box center [975, 71] width 18 height 18
click at [942, 103] on li "Edit Vacancy e" at bounding box center [941, 104] width 82 height 20
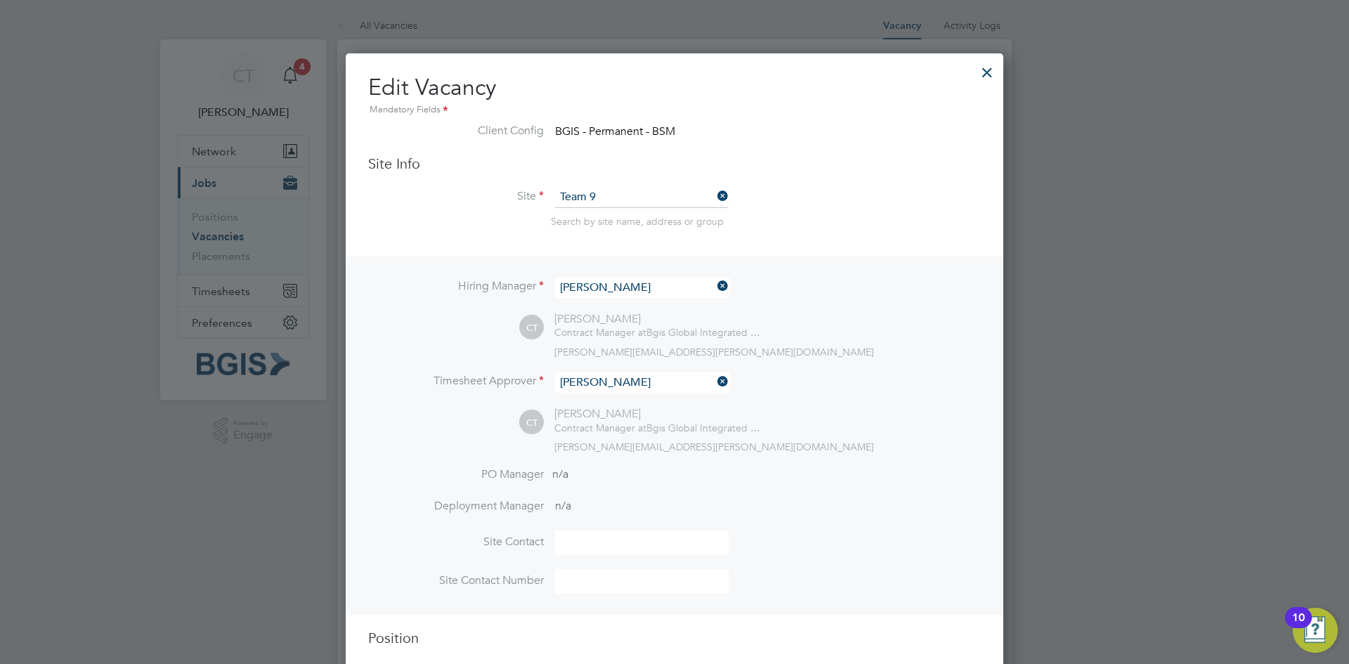
click at [986, 68] on div at bounding box center [987, 68] width 25 height 25
